Goal: Task Accomplishment & Management: Manage account settings

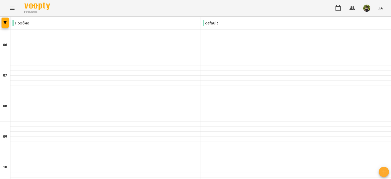
scroll to position [203, 0]
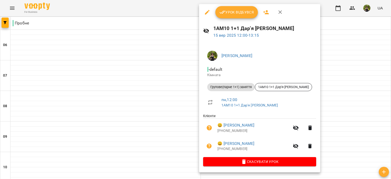
click at [264, 160] on span "Скасувати Урок" at bounding box center [259, 161] width 105 height 6
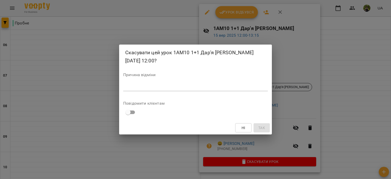
click at [198, 91] on div "*" at bounding box center [195, 87] width 144 height 8
type textarea "*"
type textarea "*********"
click at [265, 123] on button "Так" at bounding box center [261, 127] width 16 height 9
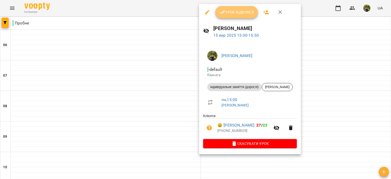
click at [238, 14] on span "Урок відбувся" at bounding box center [236, 12] width 35 height 6
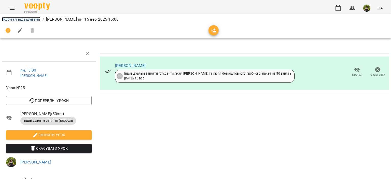
click at [31, 18] on link "Журнал відвідувань" at bounding box center [21, 19] width 38 height 5
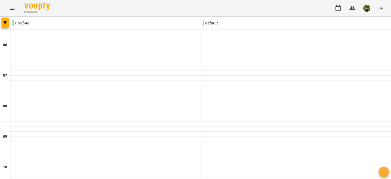
scroll to position [254, 0]
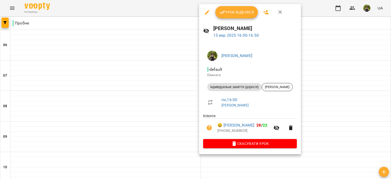
click at [222, 13] on icon "button" at bounding box center [222, 12] width 6 height 3
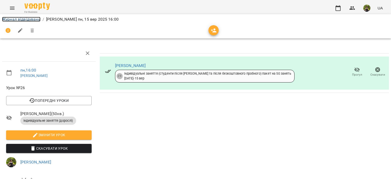
click at [38, 18] on link "Журнал відвідувань" at bounding box center [21, 19] width 38 height 5
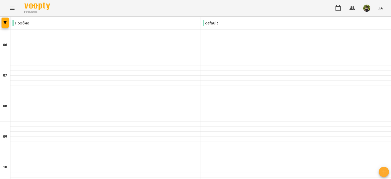
scroll to position [305, 0]
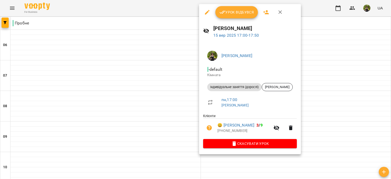
click at [247, 11] on span "Урок відбувся" at bounding box center [236, 12] width 35 height 6
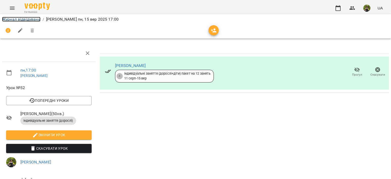
click at [39, 21] on link "Журнал відвідувань" at bounding box center [21, 19] width 38 height 5
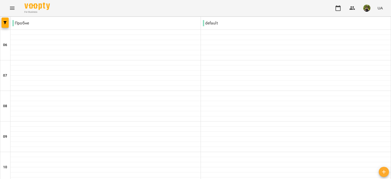
scroll to position [356, 0]
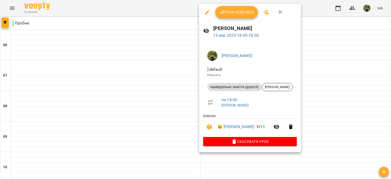
click at [232, 11] on span "Урок відбувся" at bounding box center [236, 12] width 35 height 6
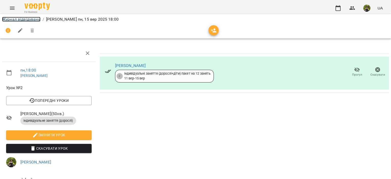
click at [26, 20] on link "Журнал відвідувань" at bounding box center [21, 19] width 38 height 5
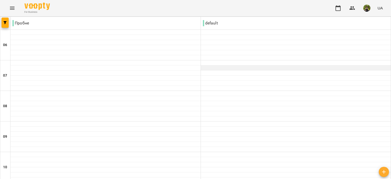
scroll to position [381, 0]
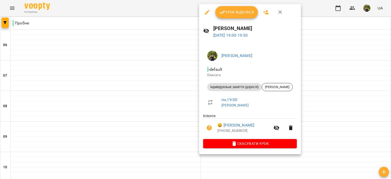
click at [223, 17] on button "Урок відбувся" at bounding box center [236, 12] width 43 height 12
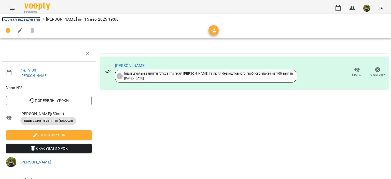
click at [28, 18] on link "Журнал відвідувань" at bounding box center [21, 19] width 38 height 5
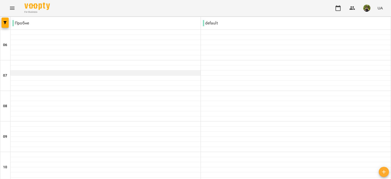
scroll to position [381, 0]
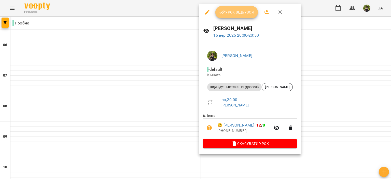
click at [225, 16] on button "Урок відбувся" at bounding box center [236, 12] width 43 height 12
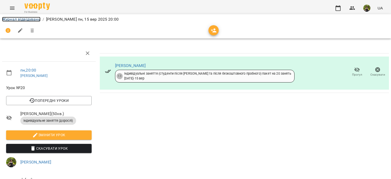
click at [32, 20] on link "Журнал відвідувань" at bounding box center [21, 19] width 38 height 5
